Goal: Transaction & Acquisition: Purchase product/service

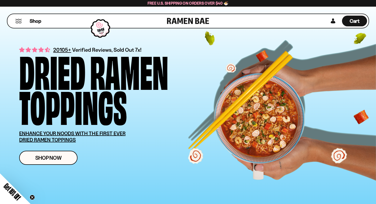
scroll to position [3, 0]
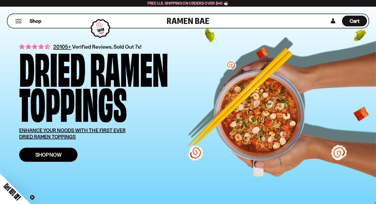
click at [37, 155] on span "Shop Now" at bounding box center [48, 154] width 26 height 5
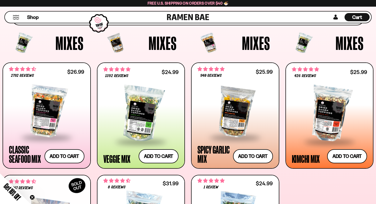
scroll to position [157, 0]
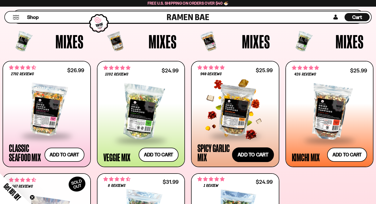
click at [253, 150] on button "Add to cart Add — Regular price $25.99 Regular price Sale price $25.99 Unit pri…" at bounding box center [253, 154] width 42 height 15
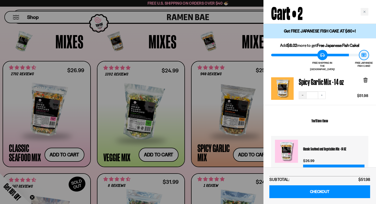
click at [302, 94] on icon "Decrease quantity" at bounding box center [302, 95] width 3 height 3
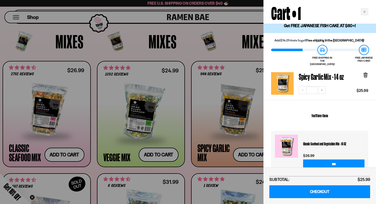
scroll to position [0, 0]
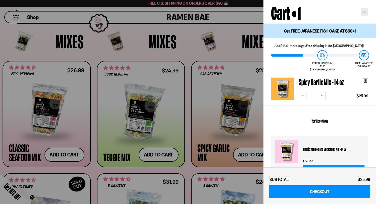
click at [364, 14] on div "Close cart" at bounding box center [364, 12] width 8 height 8
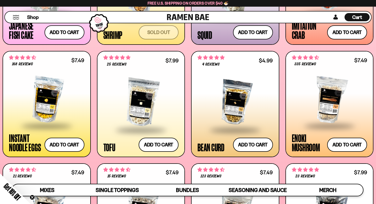
scroll to position [541, 0]
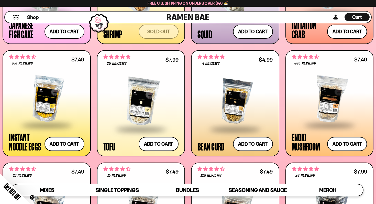
click at [341, 94] on div at bounding box center [329, 98] width 75 height 51
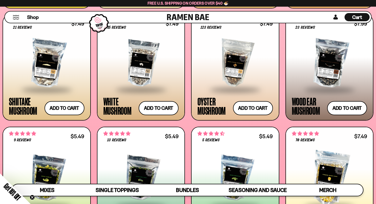
scroll to position [688, 0]
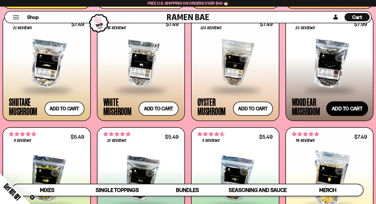
click at [349, 110] on button "Add to cart Add — Regular price $7.99 Regular price Sale price $7.99 Unit price…" at bounding box center [347, 108] width 42 height 15
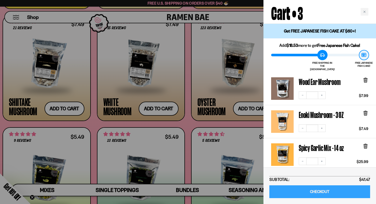
click at [328, 191] on link "CHECKOUT" at bounding box center [319, 191] width 101 height 13
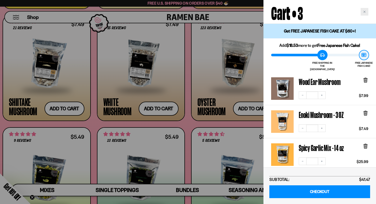
click at [363, 14] on div "Close cart" at bounding box center [364, 12] width 8 height 8
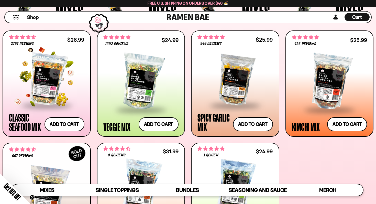
scroll to position [188, 0]
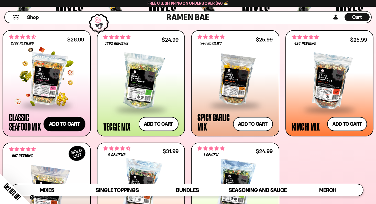
click at [73, 125] on button "Add to cart Add — Regular price $26.99 Regular price Sale price $26.99 Unit pri…" at bounding box center [64, 123] width 42 height 15
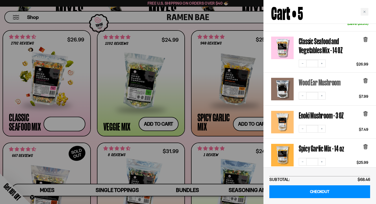
scroll to position [85, 0]
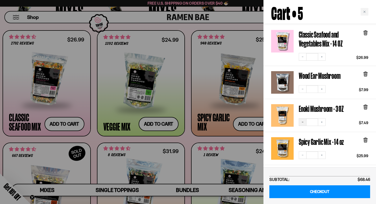
click at [301, 120] on icon "Decrease quantity" at bounding box center [302, 121] width 3 height 3
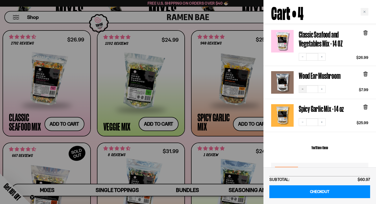
click at [303, 87] on icon "Decrease quantity" at bounding box center [302, 88] width 3 height 3
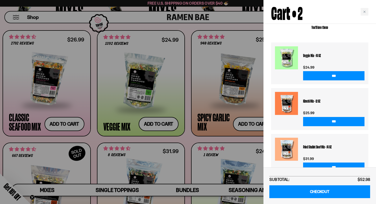
scroll to position [135, 0]
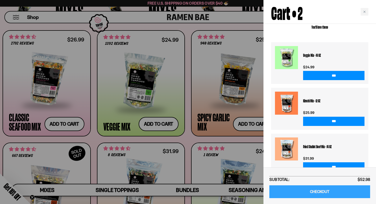
click at [331, 190] on link "CHECKOUT" at bounding box center [319, 191] width 101 height 13
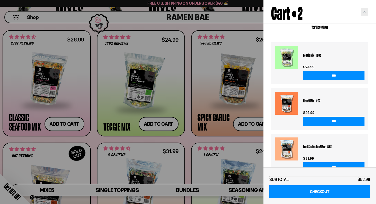
click at [363, 14] on div "Close cart" at bounding box center [364, 12] width 8 height 8
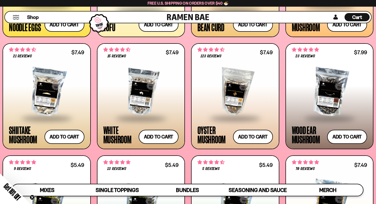
scroll to position [659, 0]
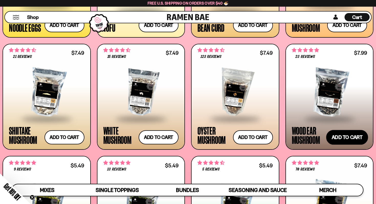
click at [348, 136] on button "Add to cart Add — Regular price $7.99 Regular price Sale price $7.99 Unit price…" at bounding box center [347, 137] width 42 height 15
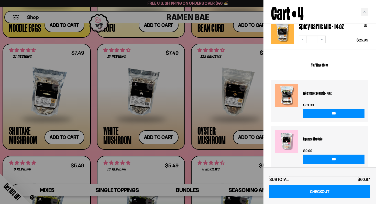
scroll to position [205, 0]
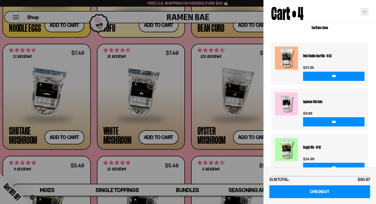
click at [364, 13] on div "Close cart" at bounding box center [364, 12] width 8 height 8
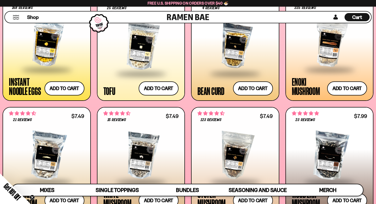
scroll to position [594, 0]
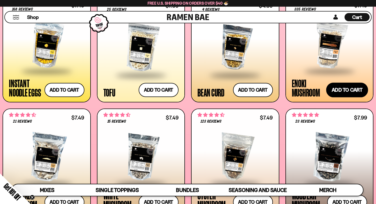
click at [340, 93] on button "Add to cart Add — Regular price $7.49 Regular price Sale price $7.49 Unit price…" at bounding box center [347, 89] width 42 height 15
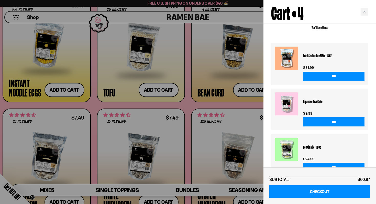
scroll to position [238, 0]
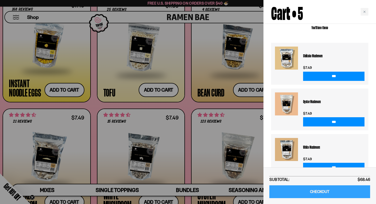
click at [326, 190] on link "CHECKOUT" at bounding box center [319, 191] width 101 height 13
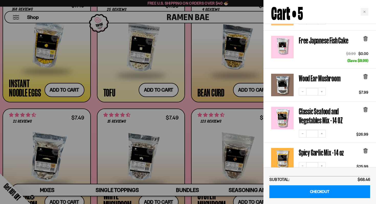
scroll to position [75, 0]
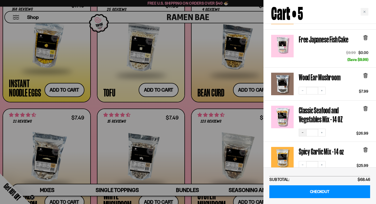
click at [302, 131] on icon "Decrease quantity" at bounding box center [302, 132] width 3 height 3
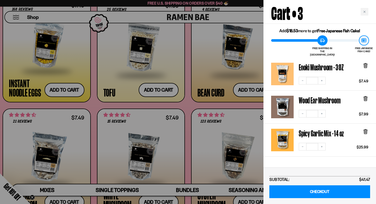
scroll to position [16, 0]
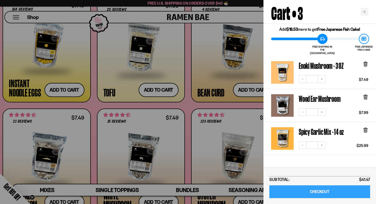
click at [320, 191] on link "CHECKOUT" at bounding box center [319, 191] width 101 height 13
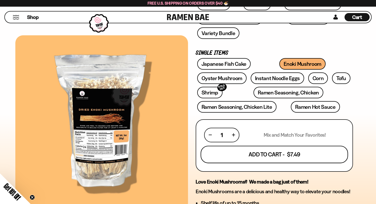
scroll to position [127, 0]
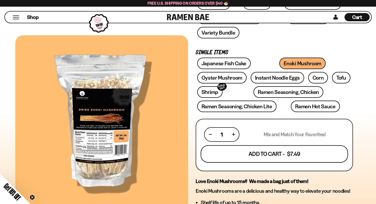
click at [286, 145] on button "Add To Cart - $7.49" at bounding box center [273, 153] width 147 height 17
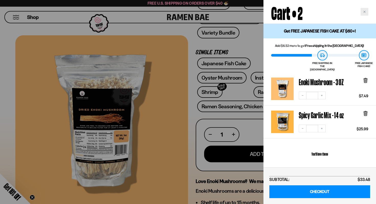
click at [364, 14] on div "Close cart" at bounding box center [364, 12] width 8 height 8
